Goal: Information Seeking & Learning: Learn about a topic

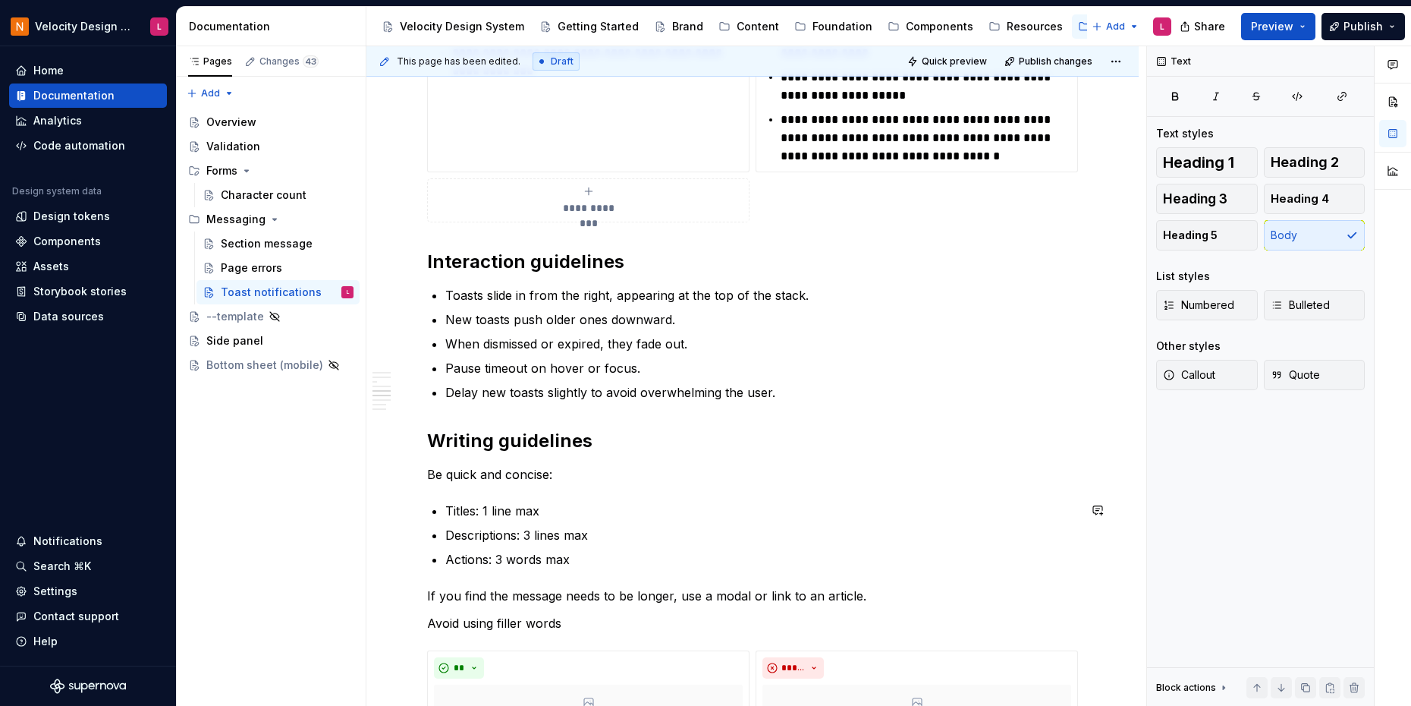
scroll to position [2049, 0]
click at [555, 254] on h2 "Interaction guidelines" at bounding box center [752, 262] width 651 height 24
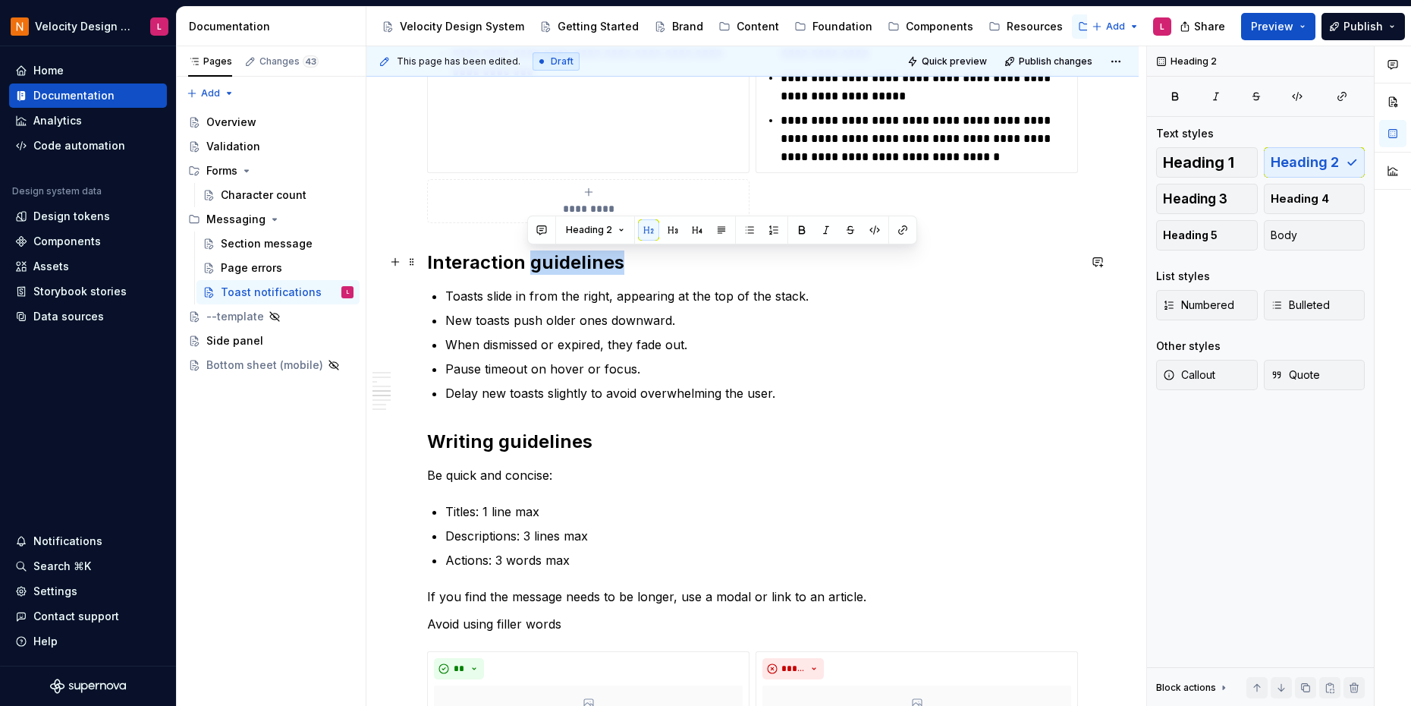
copy h2 "guidelines"
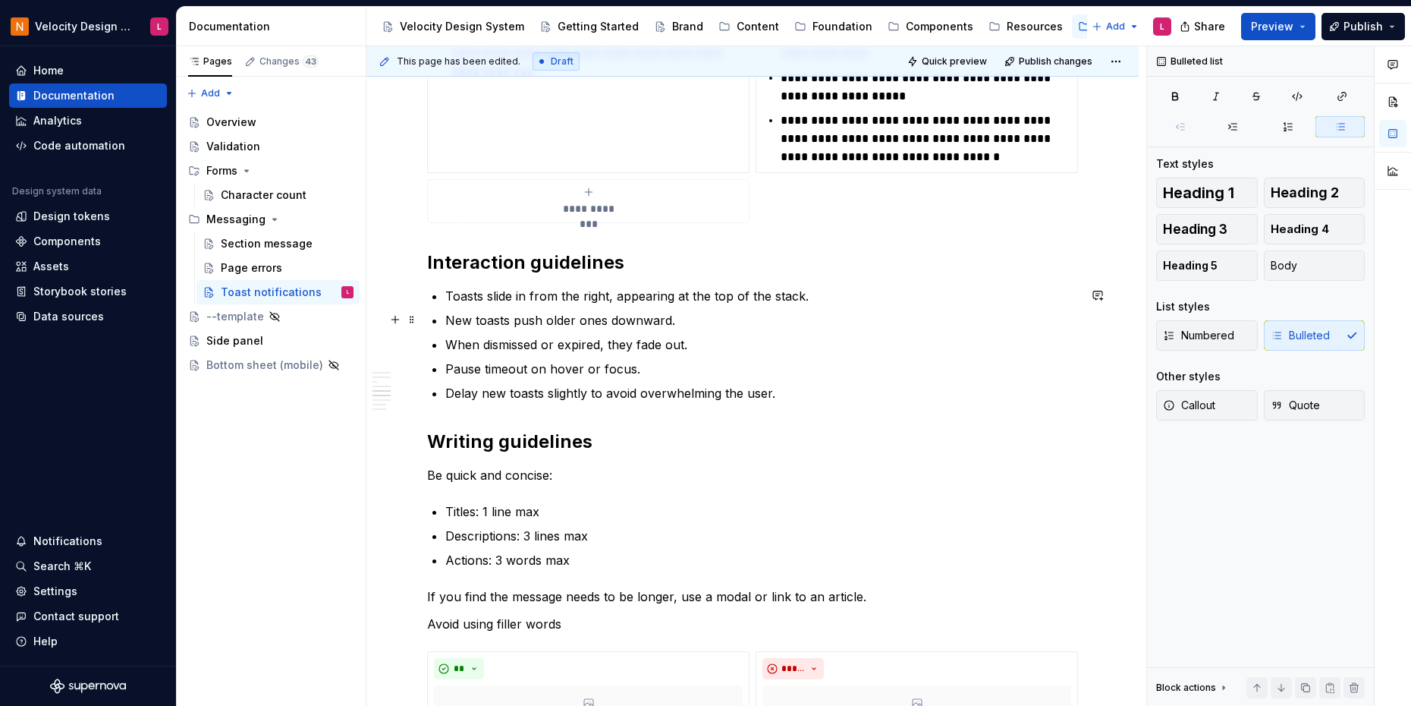
click at [612, 313] on p "New toasts push older ones downward." at bounding box center [761, 320] width 633 height 18
click at [640, 294] on p "Toasts slide in from the right, appearing at the top of the stack." at bounding box center [761, 296] width 633 height 18
click at [705, 379] on ul "Toasts slide in from the right, appearing at the top of the stack. New toasts p…" at bounding box center [761, 344] width 633 height 115
click at [690, 376] on p "Pause timeout on hover or focus." at bounding box center [761, 369] width 633 height 18
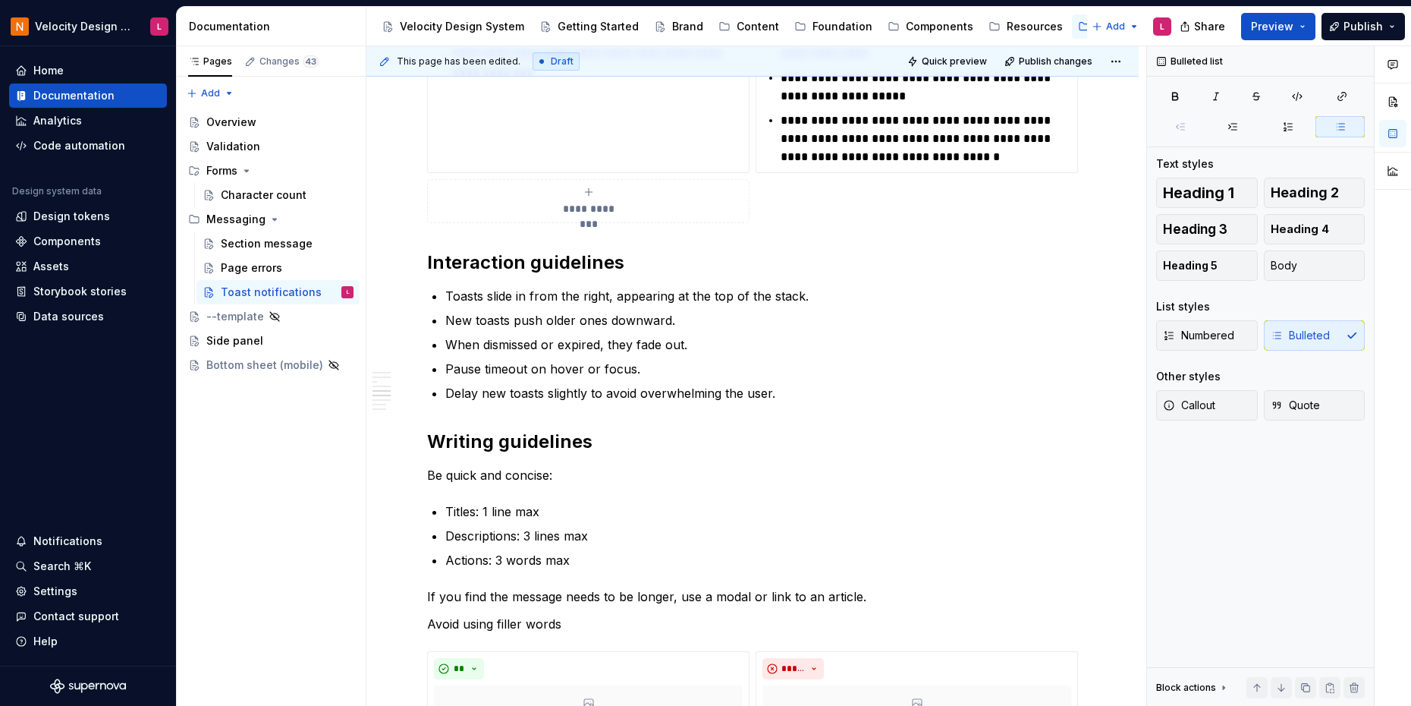
type textarea "*"
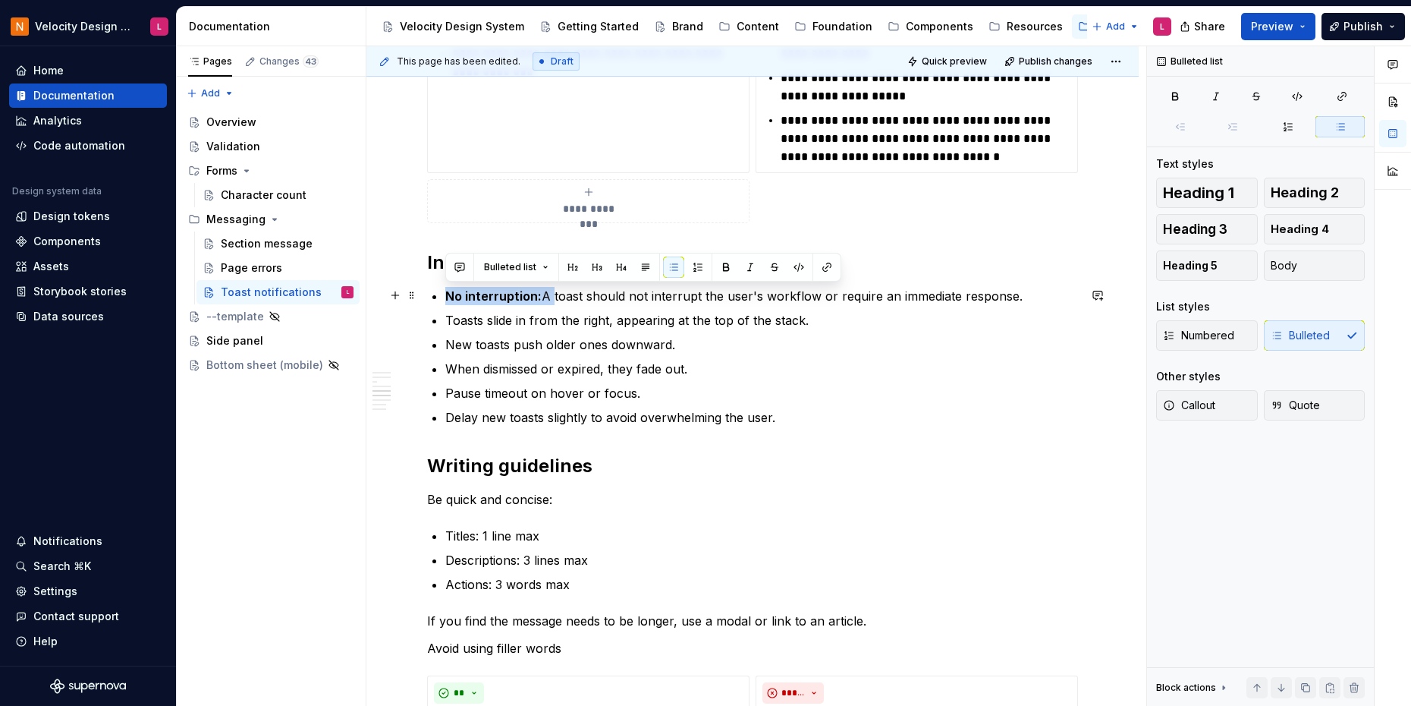
drag, startPoint x: 546, startPoint y: 297, endPoint x: 439, endPoint y: 298, distance: 107.0
click at [540, 351] on p "New toasts push older ones downward." at bounding box center [761, 344] width 633 height 18
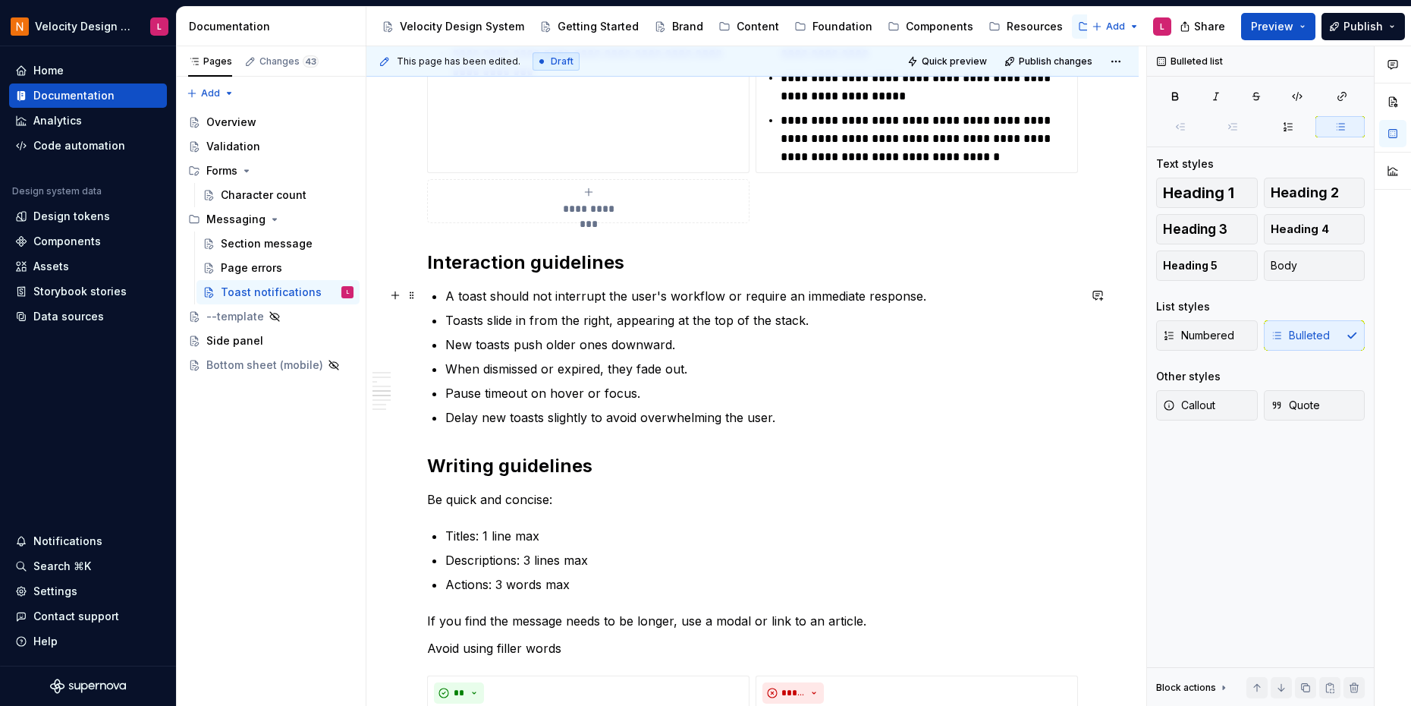
click at [950, 302] on p "A toast should not interrupt the user's workflow or require an immediate respon…" at bounding box center [761, 296] width 633 height 18
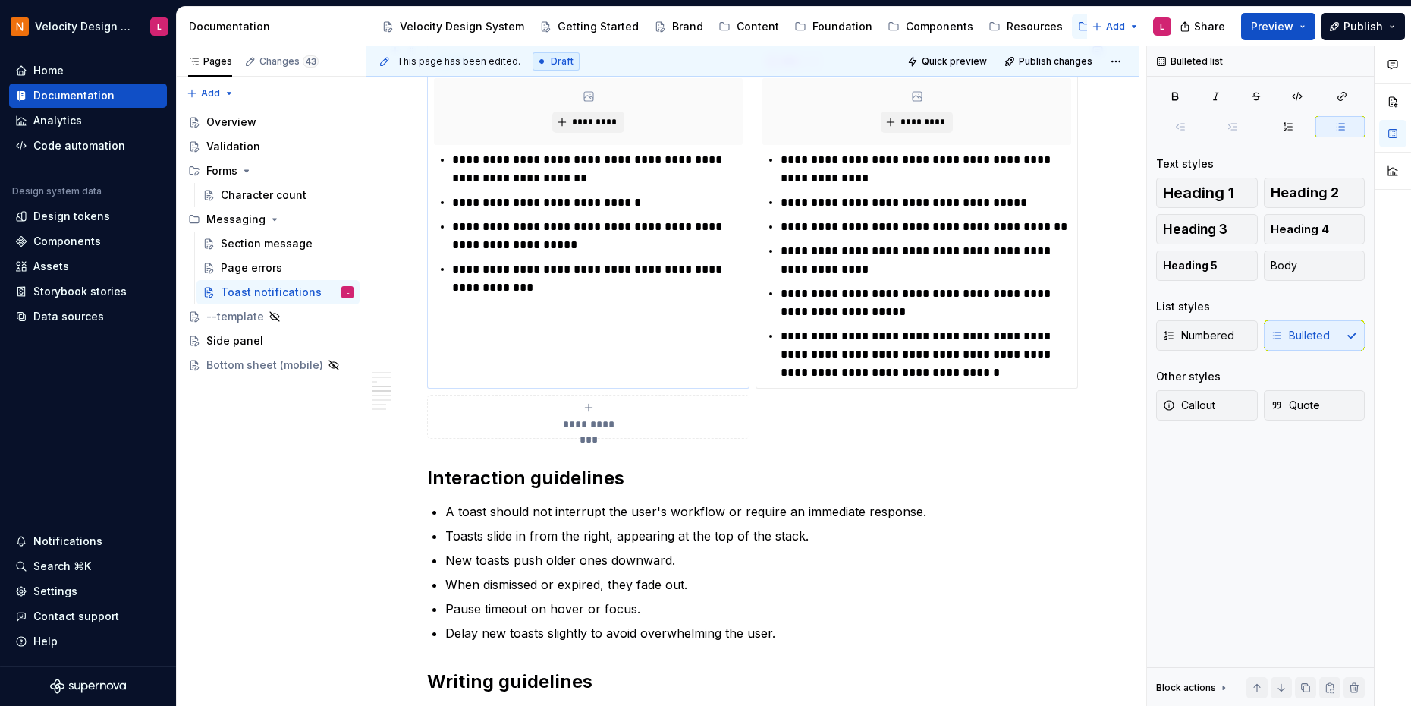
scroll to position [1624, 0]
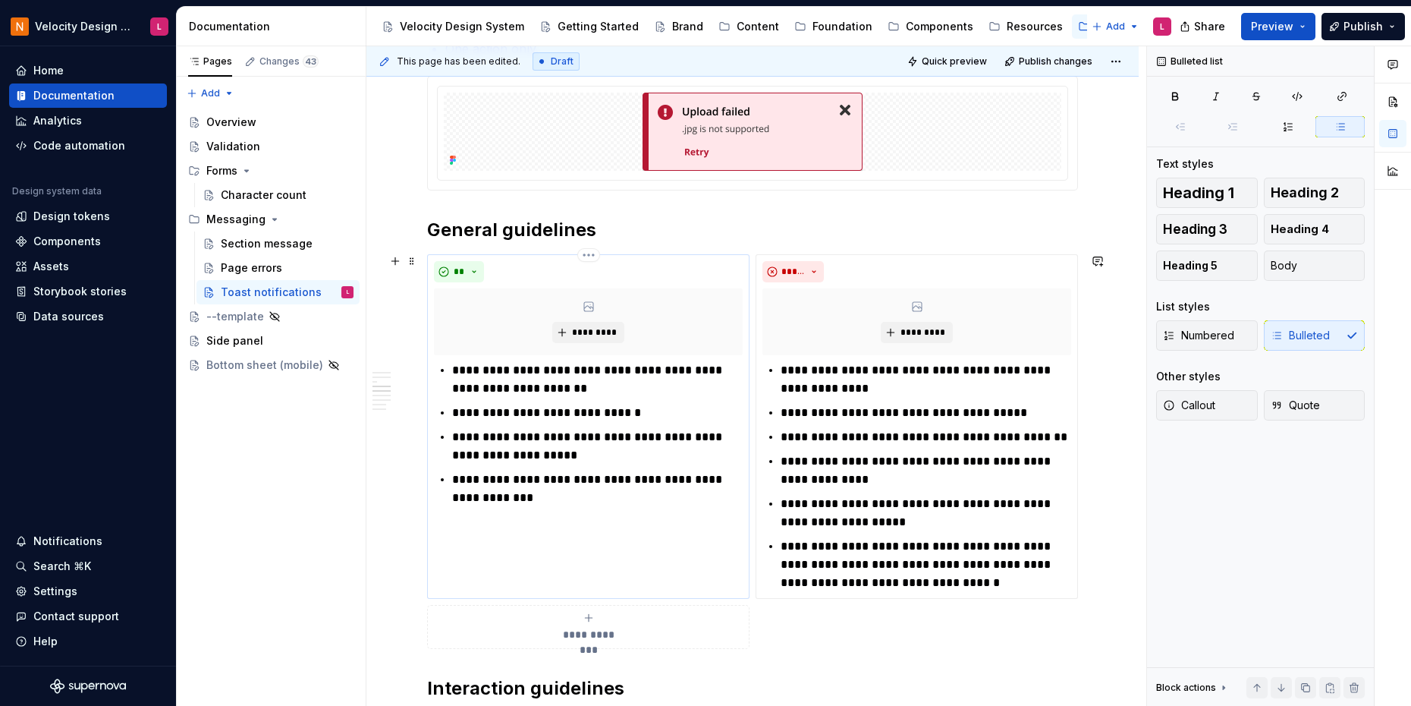
click at [517, 413] on p "**********" at bounding box center [597, 413] width 291 height 18
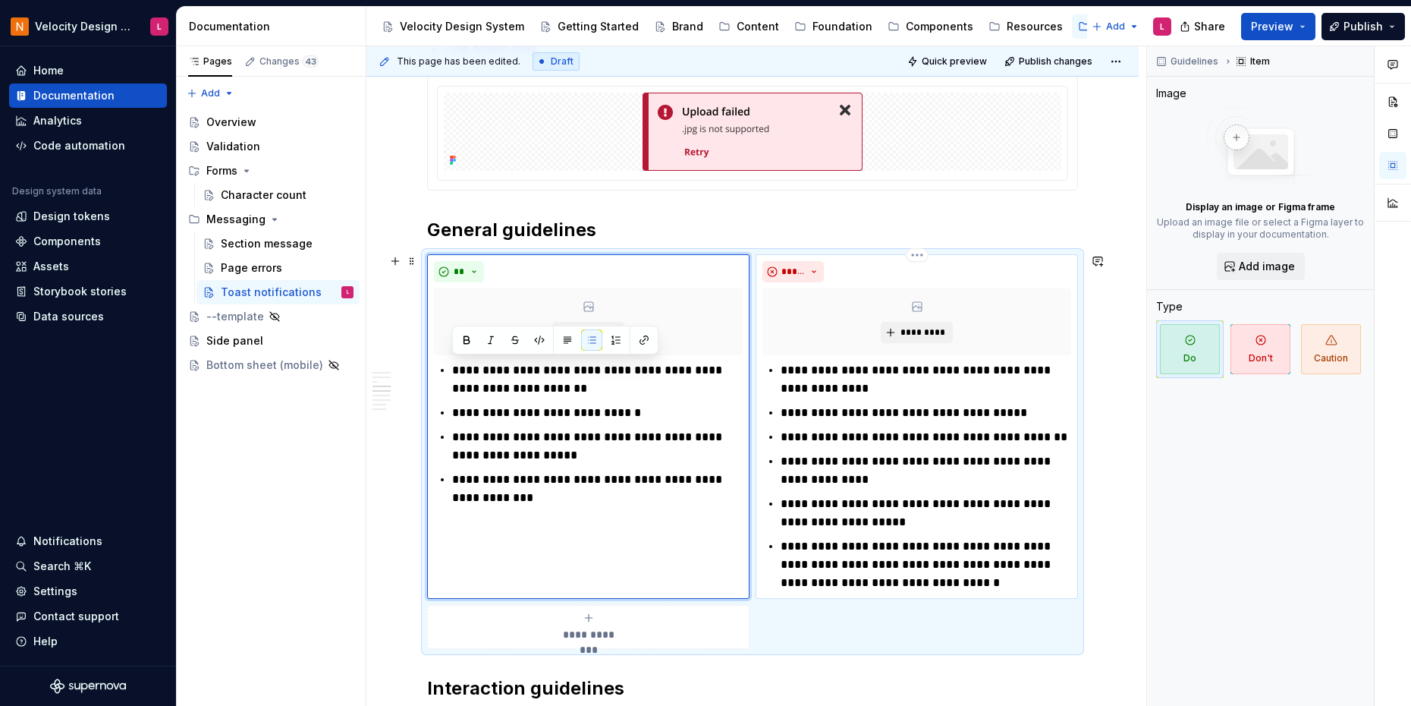
click at [876, 533] on ul "**********" at bounding box center [926, 476] width 291 height 231
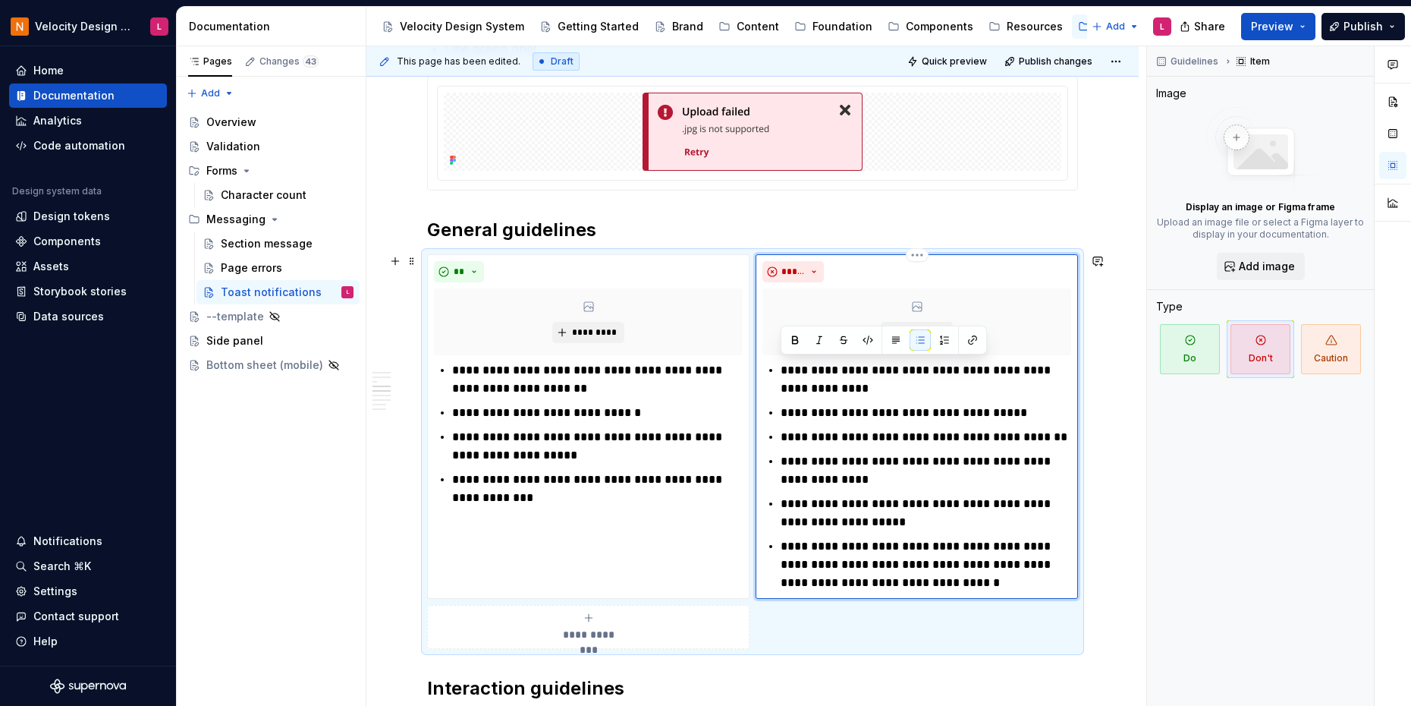
click at [882, 569] on p "**********" at bounding box center [926, 564] width 291 height 55
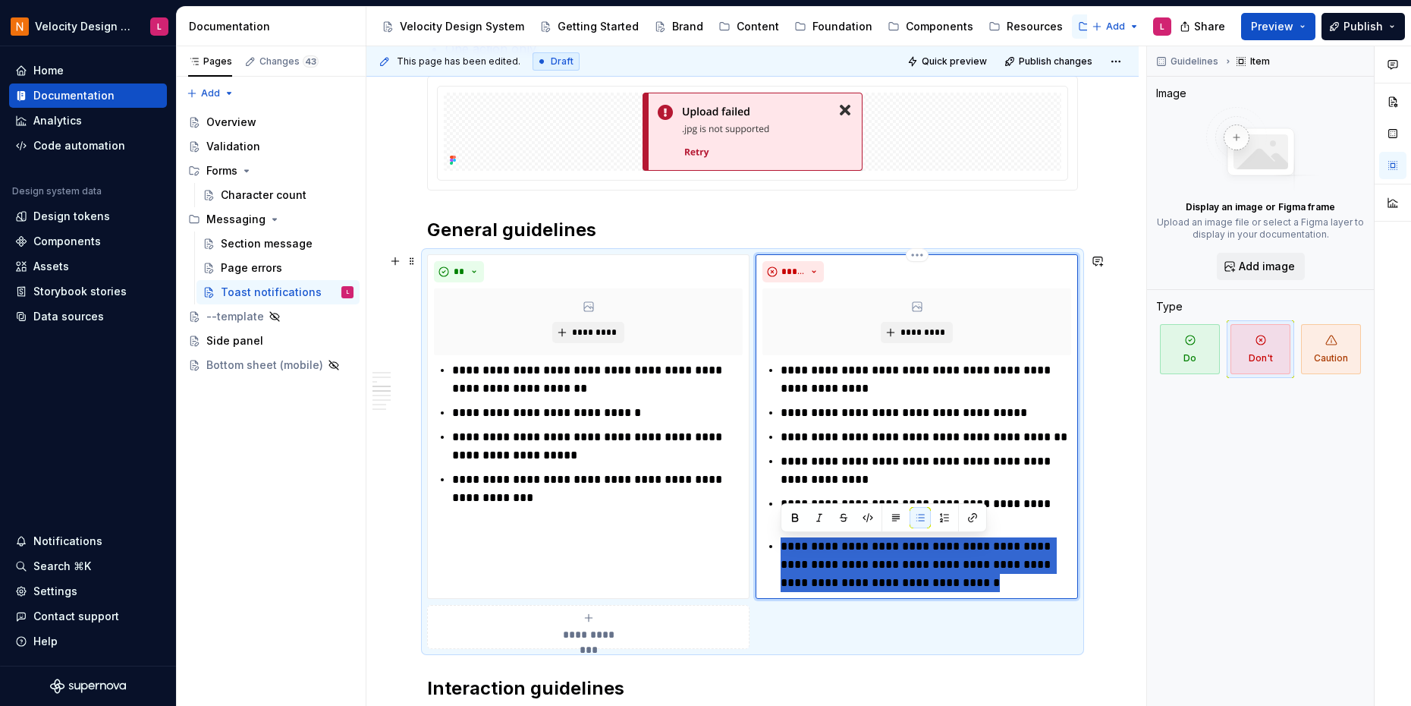
click at [882, 569] on p "**********" at bounding box center [926, 564] width 291 height 55
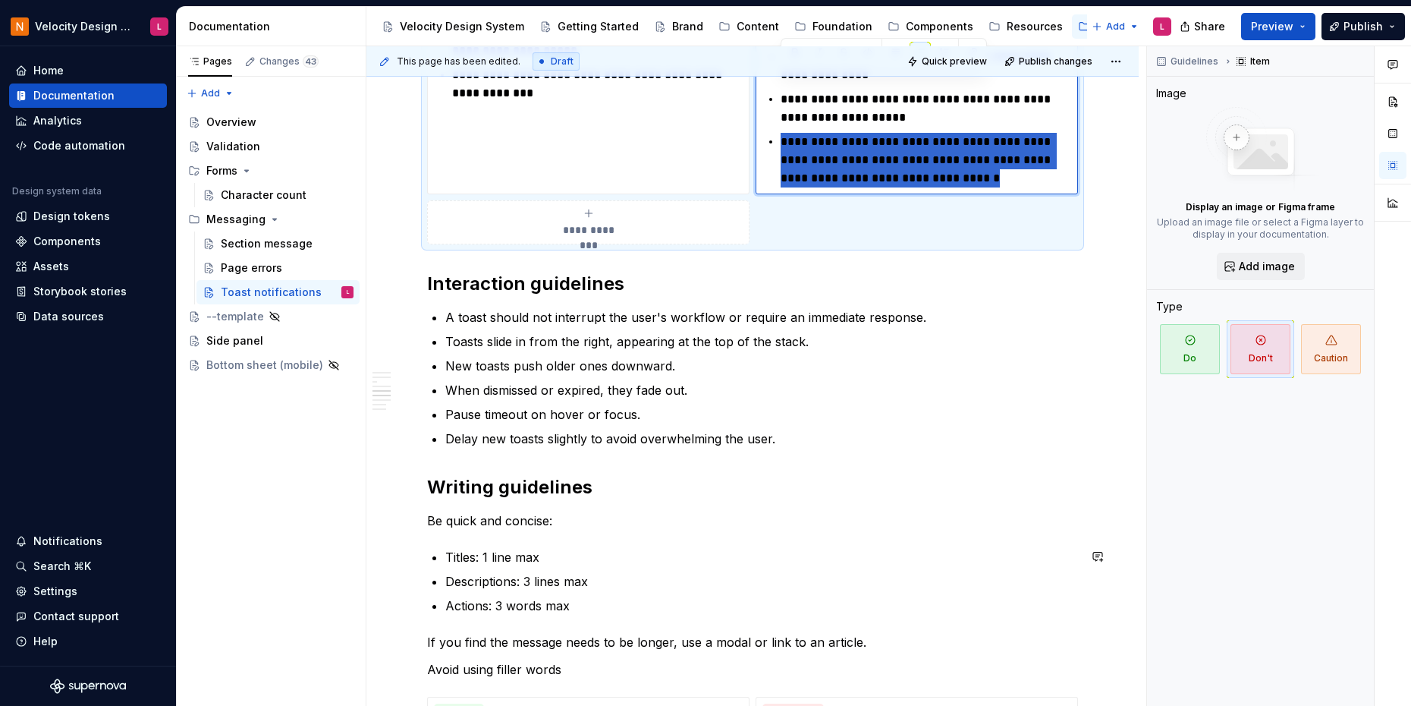
scroll to position [1895, 0]
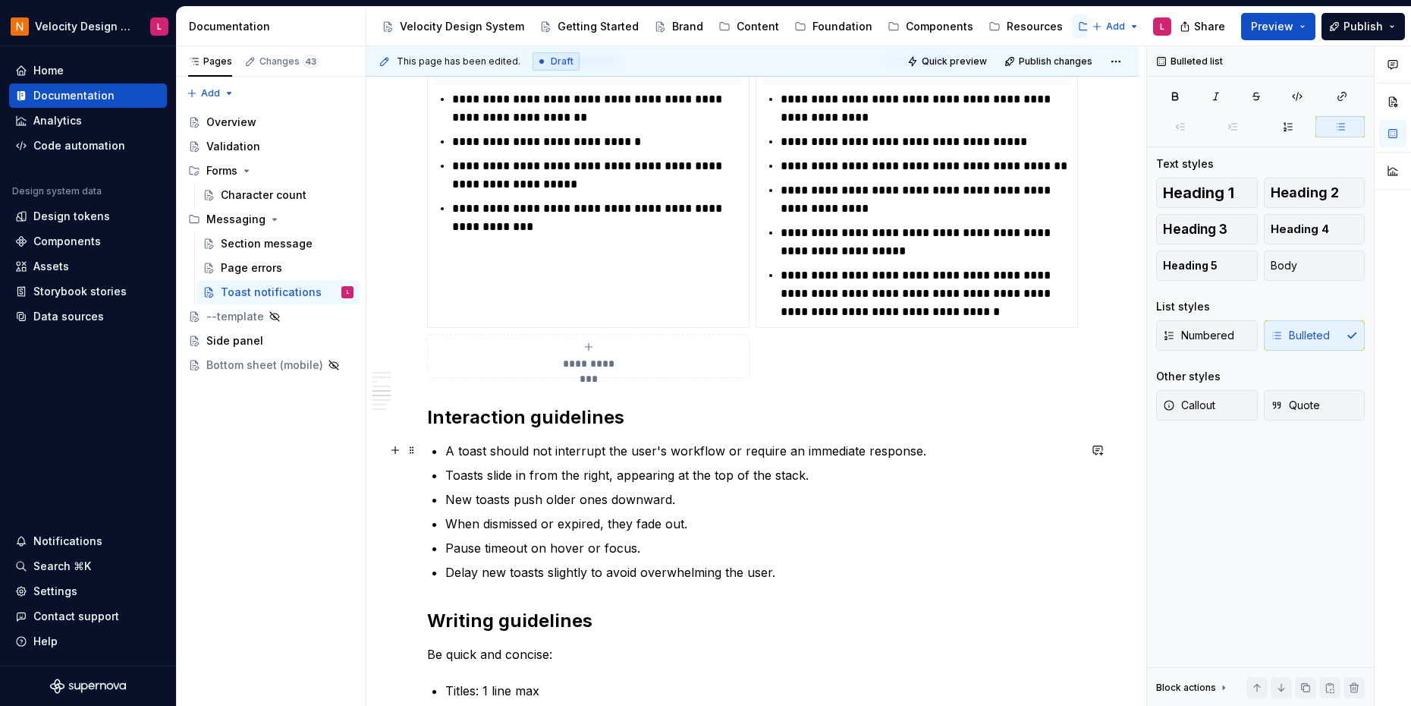
click at [964, 455] on p "A toast should not interrupt the user's workflow or require an immediate respon…" at bounding box center [761, 451] width 633 height 18
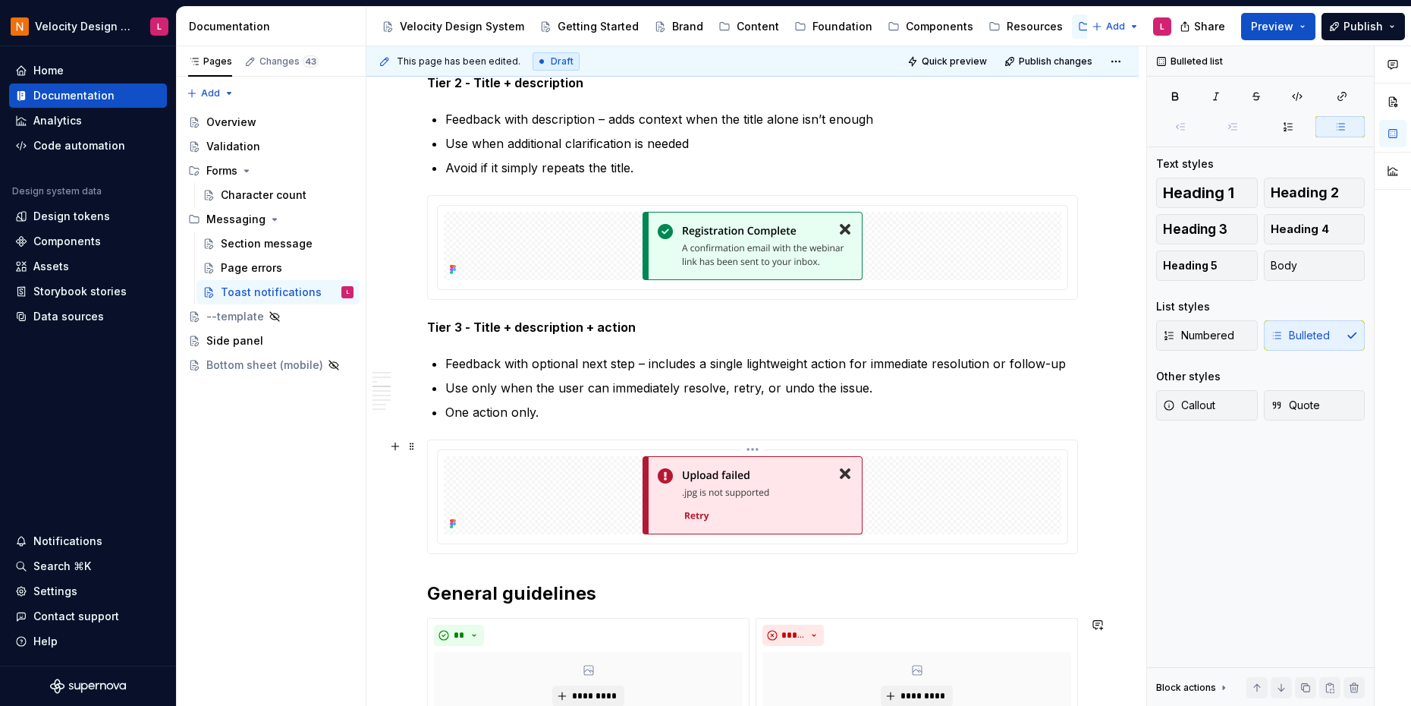
scroll to position [1968, 0]
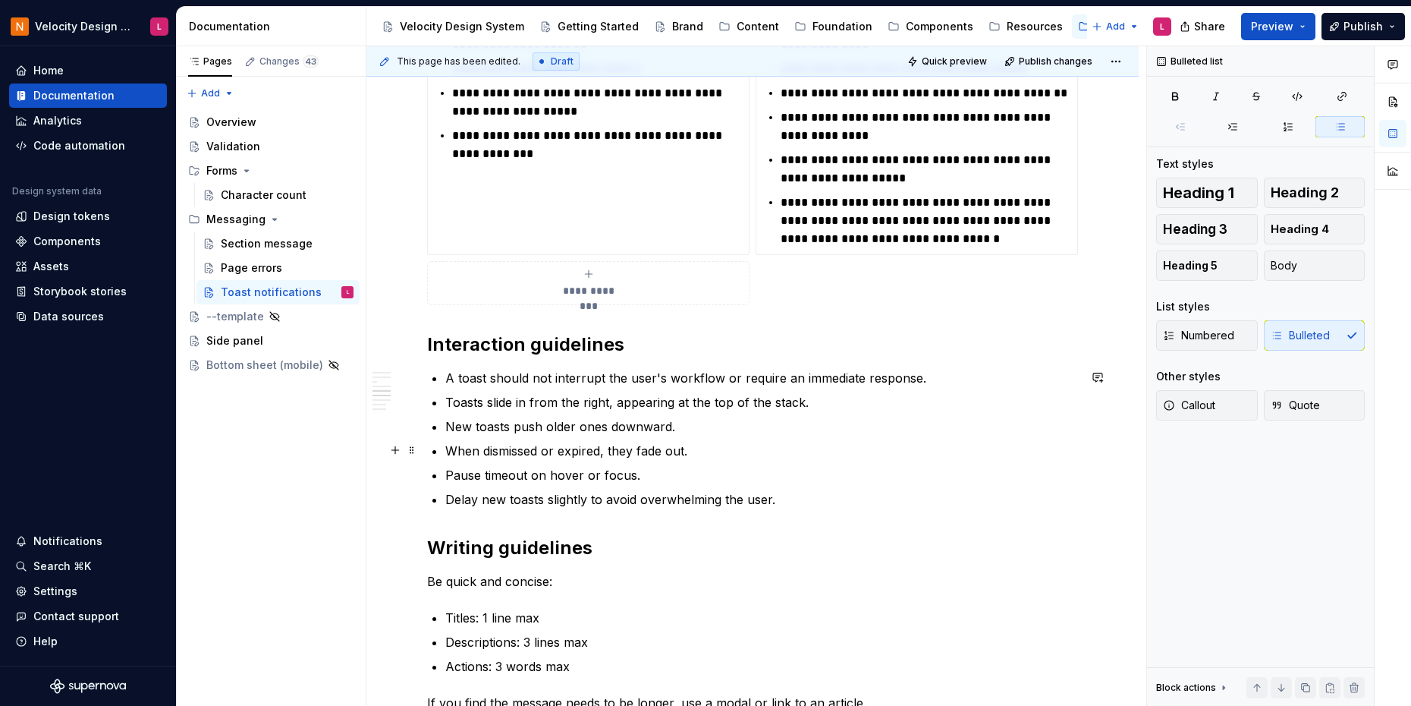
click at [652, 452] on p "When dismissed or expired, they fade out." at bounding box center [761, 451] width 633 height 18
click at [727, 451] on p "When dismissed or expired, they fade out." at bounding box center [761, 451] width 633 height 18
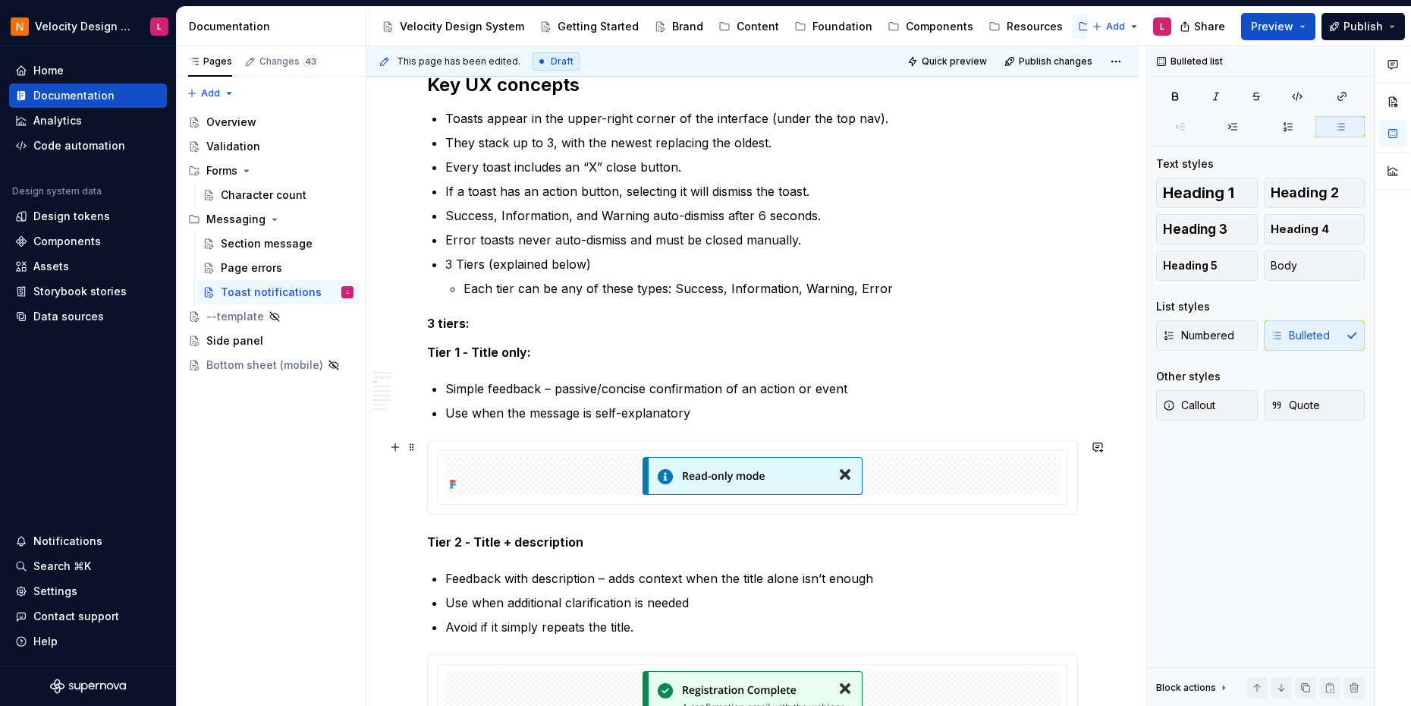
scroll to position [629, 0]
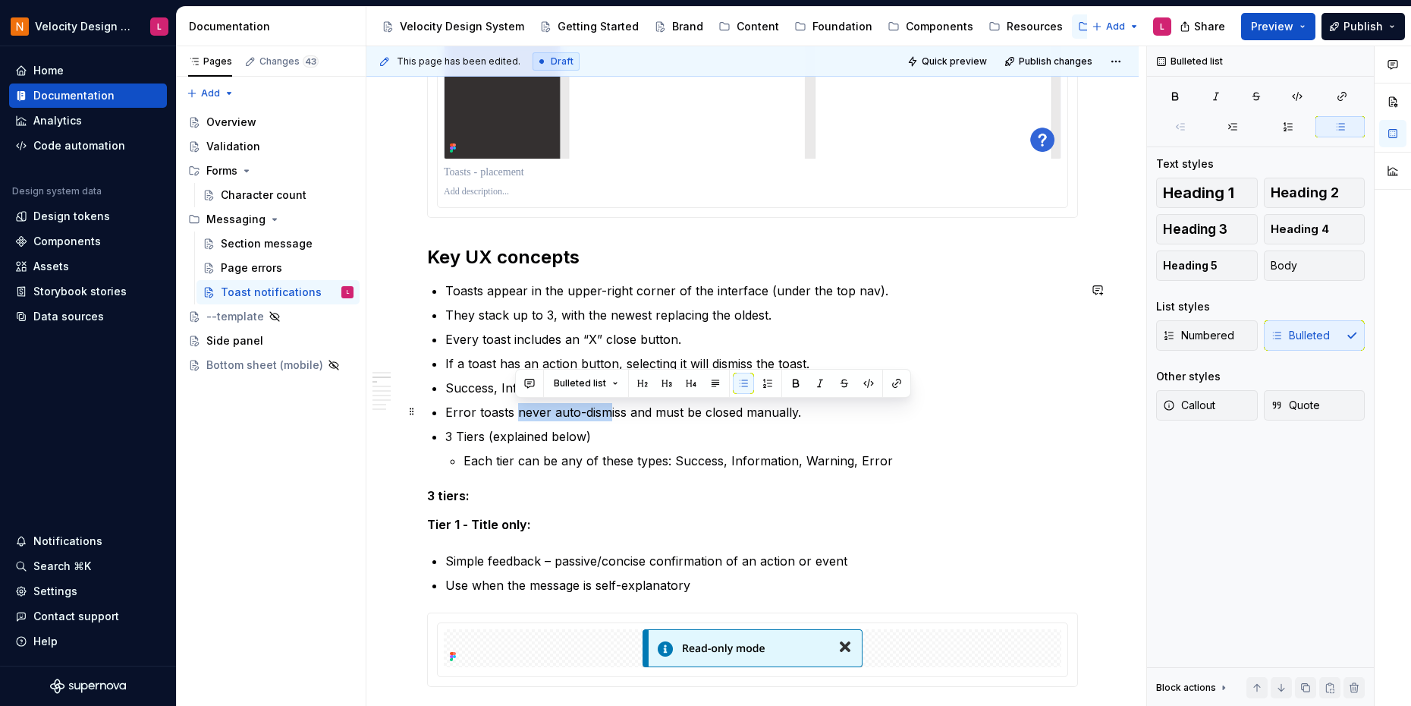
drag, startPoint x: 515, startPoint y: 413, endPoint x: 610, endPoint y: 413, distance: 94.8
click at [610, 413] on p "Error toasts never auto-dismiss and must be closed manually." at bounding box center [761, 412] width 633 height 18
click at [621, 411] on p "Error toasts never auto-dismiss and must be closed manually." at bounding box center [761, 412] width 633 height 18
click at [863, 453] on p "Each tier can be any of these types: Success, Information, Warning, Error" at bounding box center [771, 460] width 615 height 18
type textarea "*"
